Goal: Task Accomplishment & Management: Manage account settings

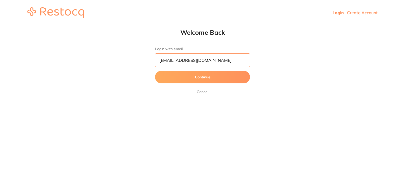
drag, startPoint x: 0, startPoint y: 0, endPoint x: 201, endPoint y: 57, distance: 208.5
click at [201, 57] on input "dhanie@restocq.com" at bounding box center [202, 60] width 95 height 14
type input "skan3067@gmail.com"
click at [176, 79] on button "Continue" at bounding box center [202, 77] width 95 height 13
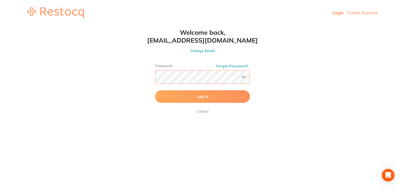
click at [155, 90] on button "Log In" at bounding box center [202, 96] width 95 height 13
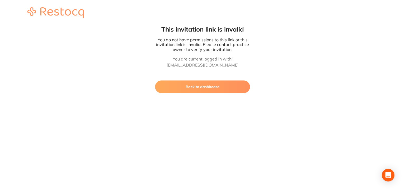
click at [186, 84] on button "Back to dashboard" at bounding box center [202, 87] width 95 height 13
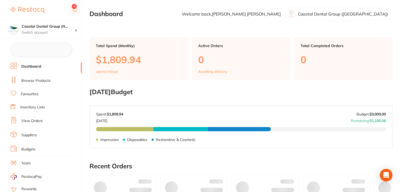
checkbox input "false"
click at [35, 81] on link "Browse Products" at bounding box center [35, 80] width 29 height 5
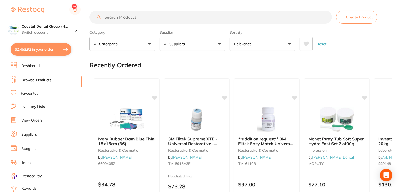
scroll to position [53, 0]
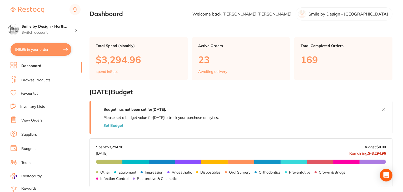
drag, startPoint x: 27, startPoint y: 80, endPoint x: 32, endPoint y: 84, distance: 6.0
click at [27, 80] on link "Browse Products" at bounding box center [35, 80] width 29 height 5
click at [37, 48] on button "$49.95 in your order" at bounding box center [41, 49] width 61 height 13
checkbox input "true"
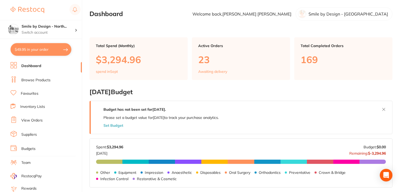
checkbox input "true"
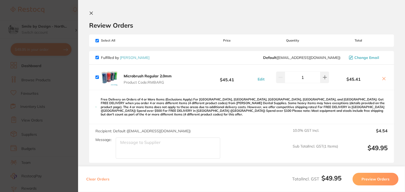
click at [90, 14] on icon at bounding box center [91, 13] width 3 height 3
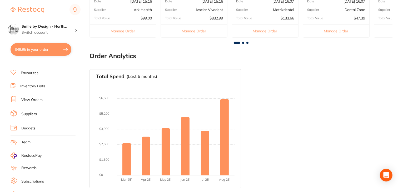
scroll to position [53, 0]
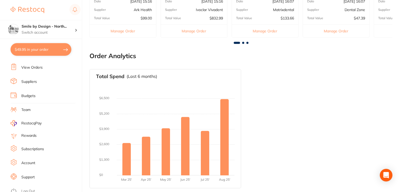
click at [26, 189] on link "Log Out" at bounding box center [28, 191] width 14 height 5
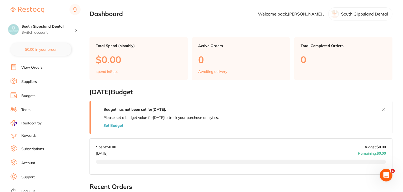
click at [33, 147] on link "Subscriptions" at bounding box center [32, 149] width 23 height 5
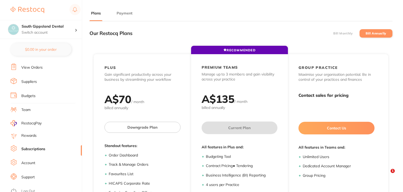
drag, startPoint x: 126, startPoint y: 12, endPoint x: 90, endPoint y: 67, distance: 64.9
click at [126, 12] on button "Payment" at bounding box center [124, 13] width 19 height 5
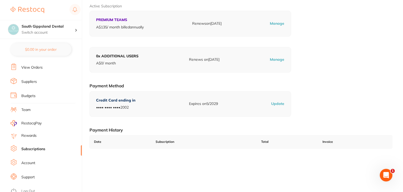
scroll to position [73, 0]
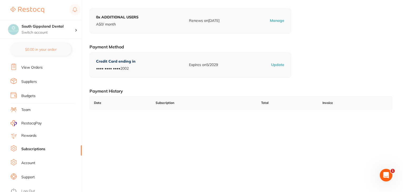
click at [33, 189] on link "Log Out" at bounding box center [28, 191] width 14 height 5
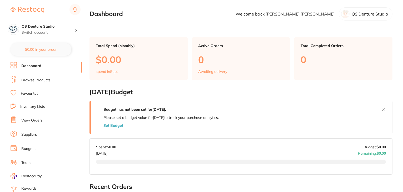
scroll to position [53, 0]
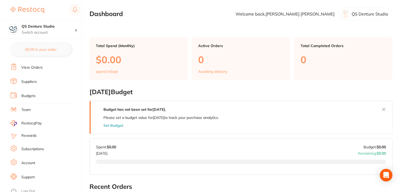
drag, startPoint x: 38, startPoint y: 145, endPoint x: 42, endPoint y: 142, distance: 5.3
click at [38, 147] on link "Subscriptions" at bounding box center [32, 149] width 23 height 5
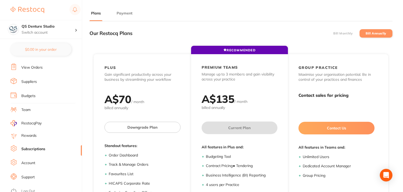
click at [127, 14] on button "Payment" at bounding box center [124, 13] width 19 height 5
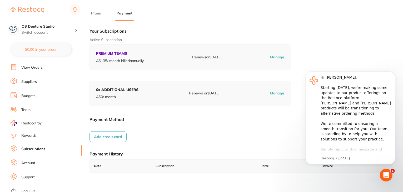
click at [29, 189] on link "Log Out" at bounding box center [28, 191] width 14 height 5
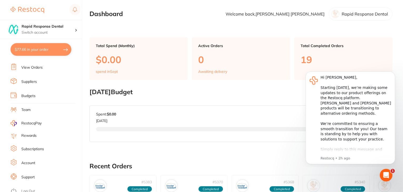
click at [31, 148] on link "Subscriptions" at bounding box center [32, 149] width 23 height 5
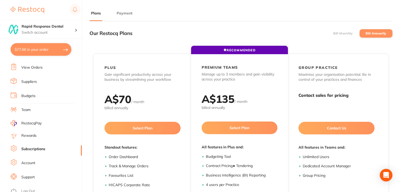
click at [120, 14] on button "Payment" at bounding box center [124, 13] width 19 height 5
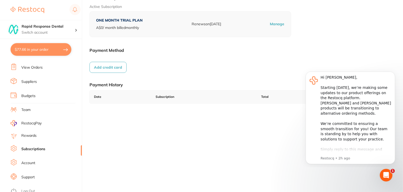
scroll to position [73, 0]
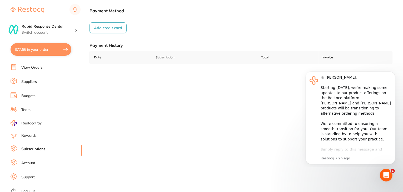
click at [27, 189] on link "Log Out" at bounding box center [28, 191] width 14 height 5
